Goal: Find specific page/section: Find specific page/section

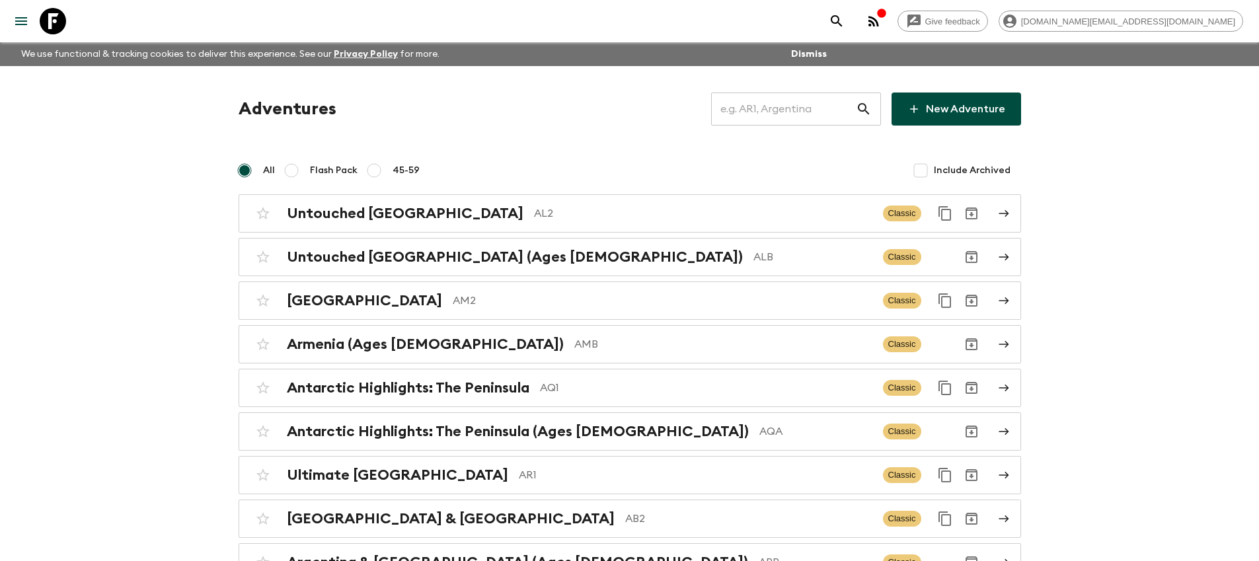
click at [796, 110] on input "text" at bounding box center [783, 109] width 145 height 37
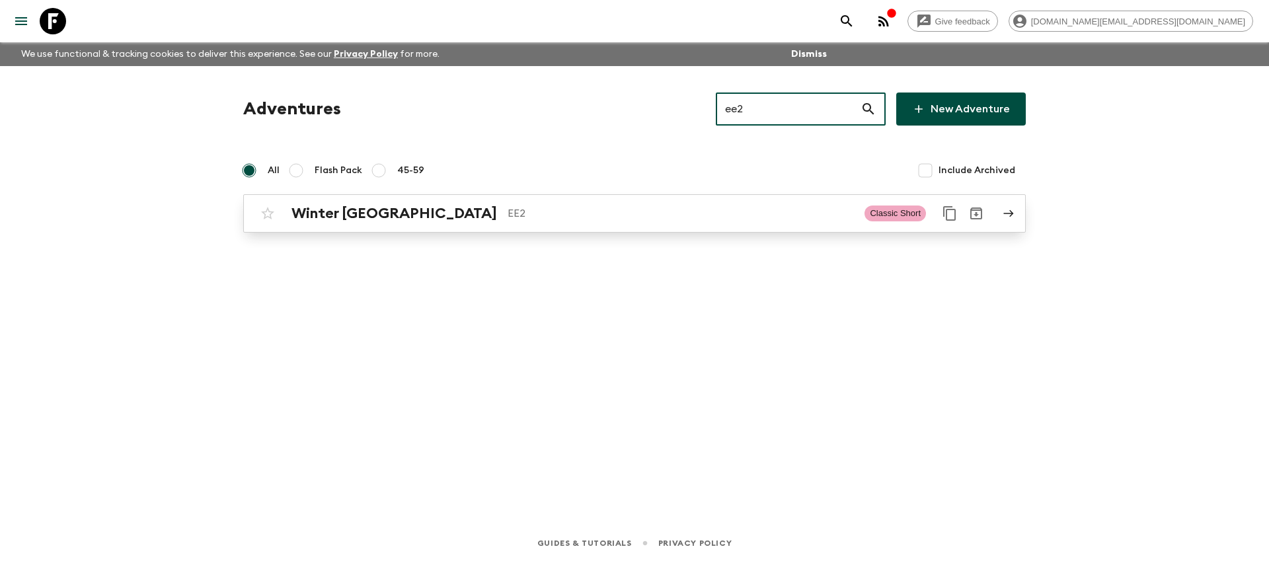
type input "ee2"
click at [726, 206] on p "EE2" at bounding box center [680, 213] width 346 height 16
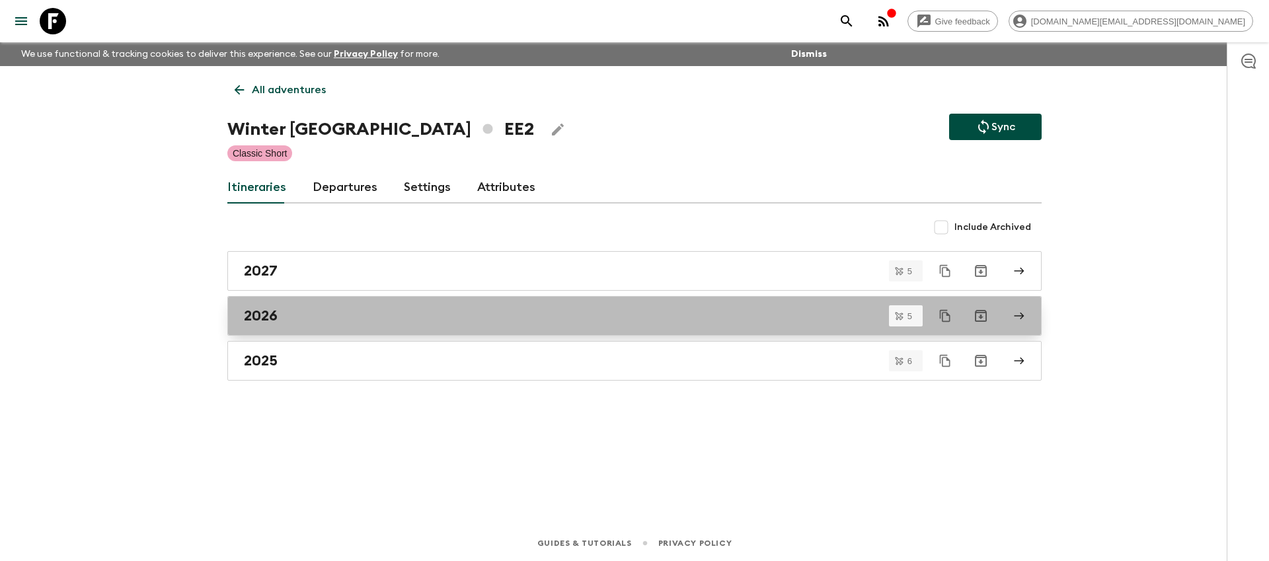
click at [461, 321] on div "2026" at bounding box center [622, 315] width 756 height 17
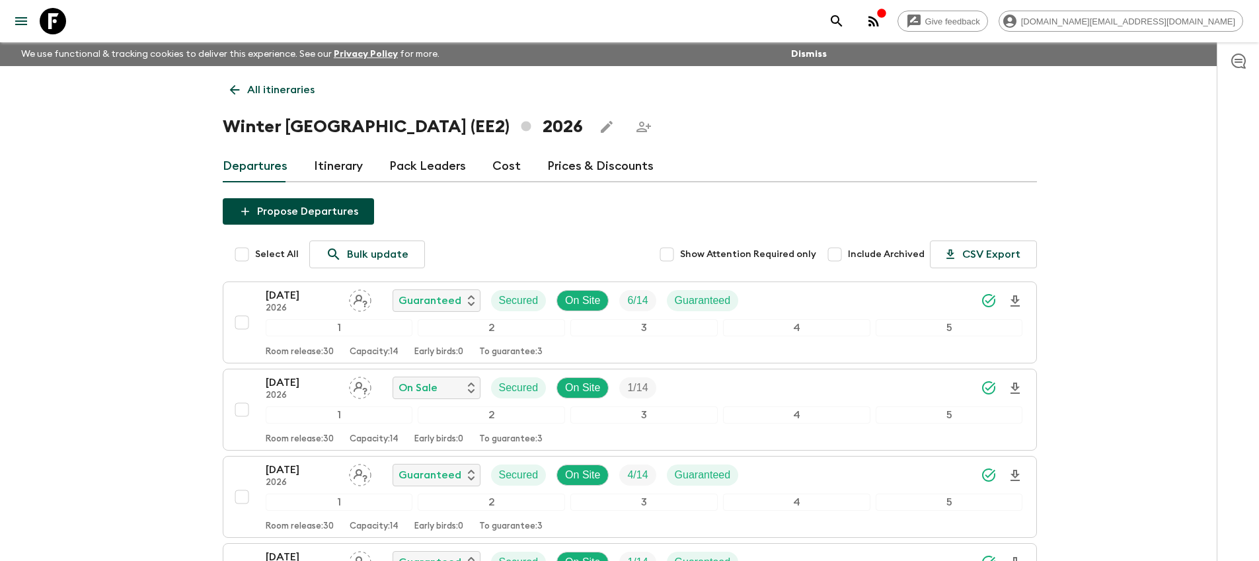
click at [260, 93] on p "All itineraries" at bounding box center [280, 90] width 67 height 16
